Goal: Find specific page/section: Find specific page/section

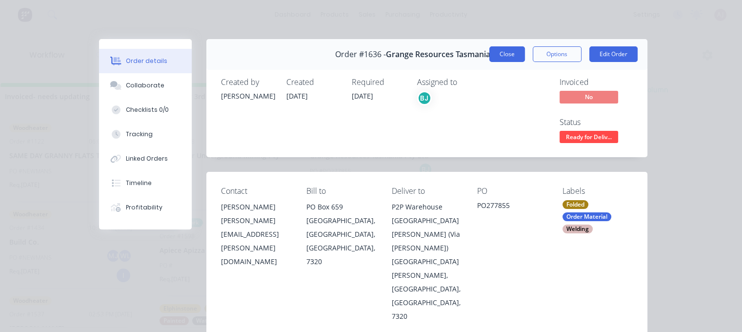
scroll to position [68, 0]
click at [505, 52] on button "Close" at bounding box center [507, 54] width 36 height 16
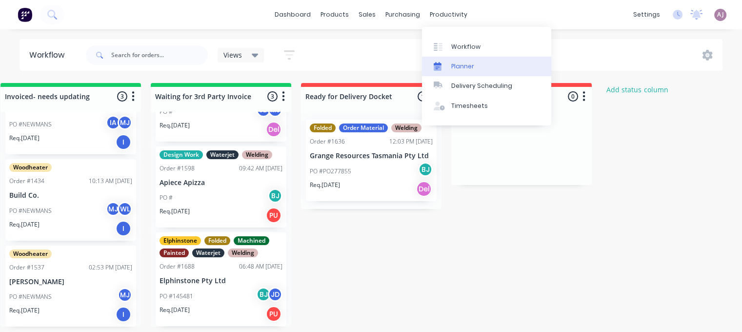
click at [460, 67] on div "Planner" at bounding box center [462, 66] width 23 height 9
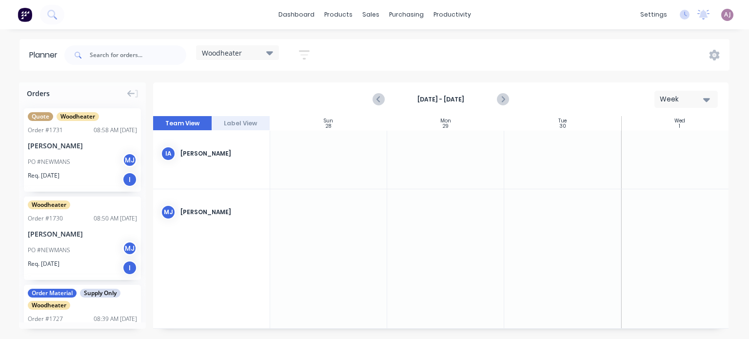
click at [270, 54] on icon at bounding box center [269, 53] width 7 height 4
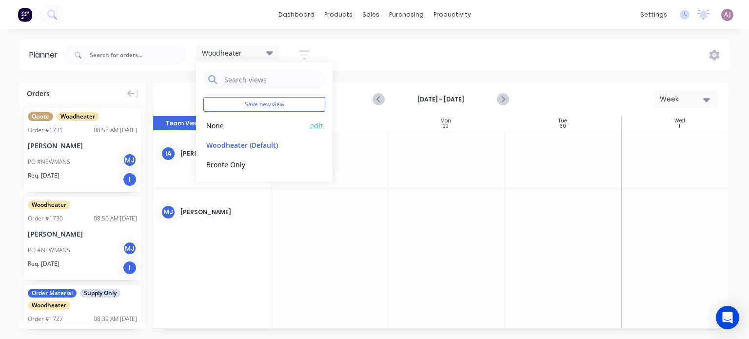
click at [215, 126] on button "None" at bounding box center [255, 124] width 104 height 11
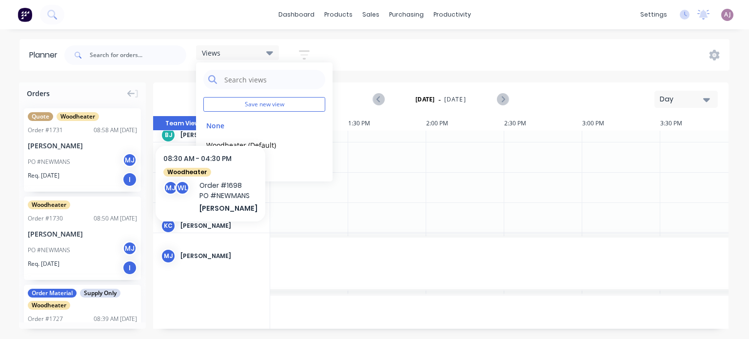
scroll to position [0, 702]
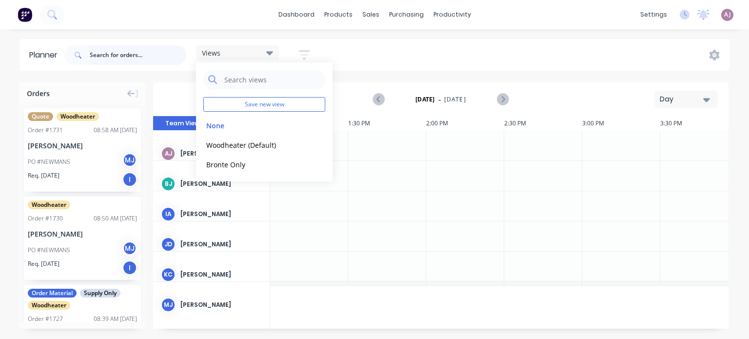
click at [106, 60] on input "text" at bounding box center [138, 55] width 97 height 20
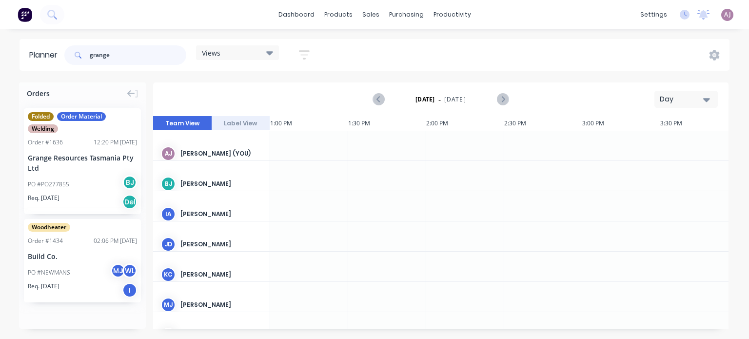
type input "grange"
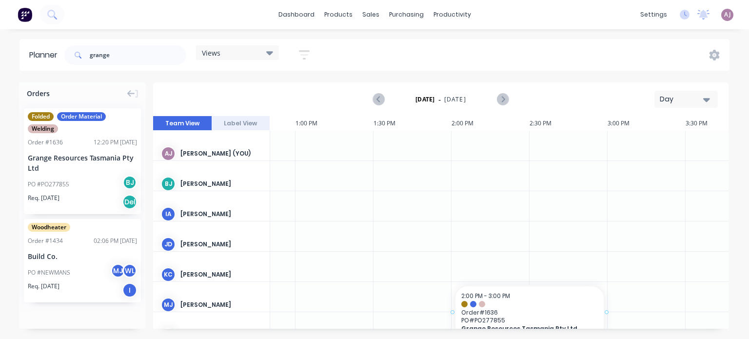
drag, startPoint x: 45, startPoint y: 167, endPoint x: 484, endPoint y: 298, distance: 457.4
click at [127, 56] on input "grange" at bounding box center [138, 55] width 97 height 20
